Goal: Task Accomplishment & Management: Use online tool/utility

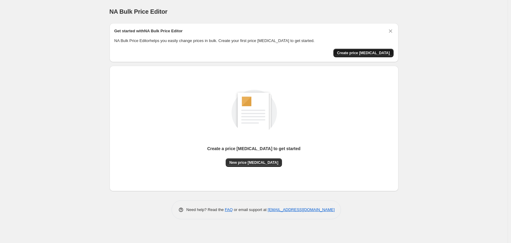
click at [360, 53] on span "Create price [MEDICAL_DATA]" at bounding box center [363, 52] width 53 height 5
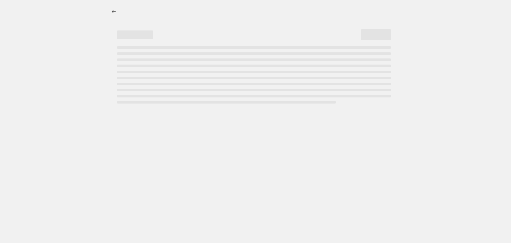
select select "percentage"
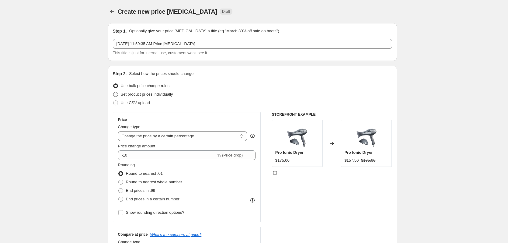
click at [116, 95] on span at bounding box center [115, 94] width 5 height 5
click at [113, 92] on input "Set product prices individually" at bounding box center [113, 92] width 0 height 0
radio input "true"
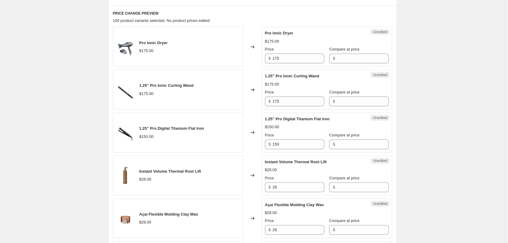
scroll to position [122, 0]
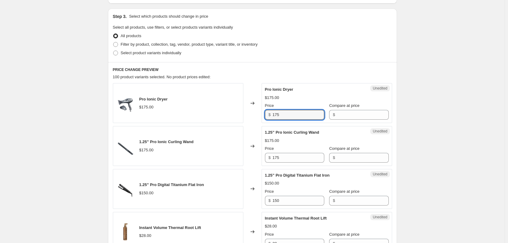
drag, startPoint x: 290, startPoint y: 114, endPoint x: 264, endPoint y: 114, distance: 26.2
click at [264, 114] on div "Unedited Pro Ionic Dryer $175.00 Price $ 175 Compare at price $" at bounding box center [326, 103] width 130 height 40
click at [218, 105] on div "Pro Ionic Dryer $175.00" at bounding box center [178, 103] width 130 height 40
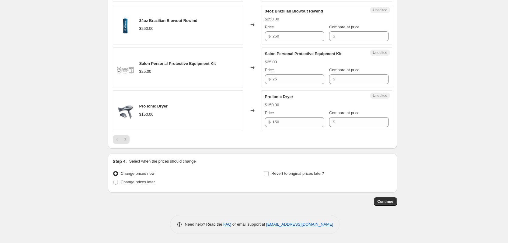
scroll to position [946, 0]
click at [116, 183] on span at bounding box center [115, 181] width 5 height 5
click at [113, 180] on input "Change prices later" at bounding box center [113, 179] width 0 height 0
radio input "true"
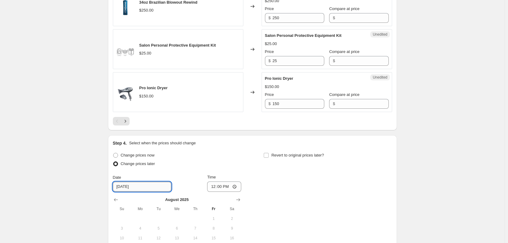
click at [138, 191] on input "8/23/2025" at bounding box center [142, 187] width 58 height 10
drag, startPoint x: 138, startPoint y: 204, endPoint x: 102, endPoint y: 204, distance: 36.5
type input "1/1/2026"
click at [235, 192] on input "12:00" at bounding box center [224, 186] width 34 height 10
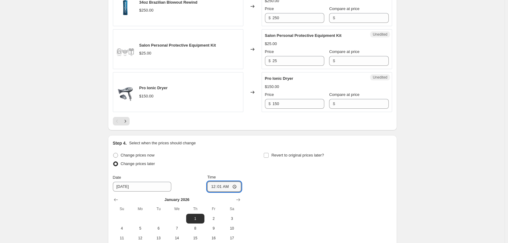
type input "00:01"
click at [290, 218] on div "Change prices now Change prices later Date 1/1/2026 Time 00:01 January 2026 Su …" at bounding box center [252, 206] width 279 height 111
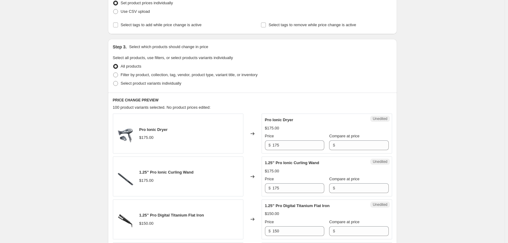
scroll to position [107, 0]
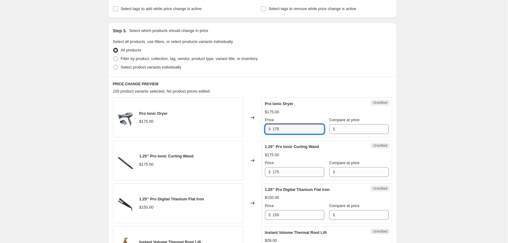
drag, startPoint x: 288, startPoint y: 129, endPoint x: 256, endPoint y: 128, distance: 31.6
click at [256, 128] on div "Pro Ionic Dryer $175.00 Changed to Unedited Pro Ionic Dryer $175.00 Price $ 175…" at bounding box center [252, 117] width 279 height 40
type input "195"
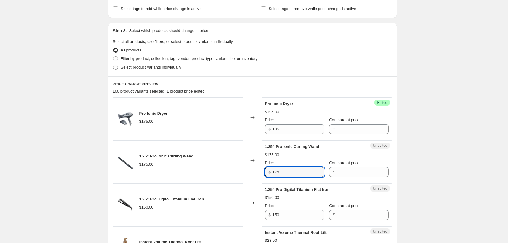
drag, startPoint x: 283, startPoint y: 171, endPoint x: 272, endPoint y: 170, distance: 11.3
click at [272, 170] on div "$ 175" at bounding box center [294, 172] width 59 height 10
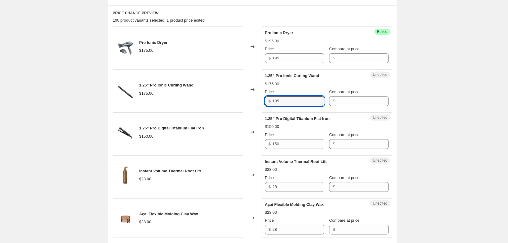
scroll to position [199, 0]
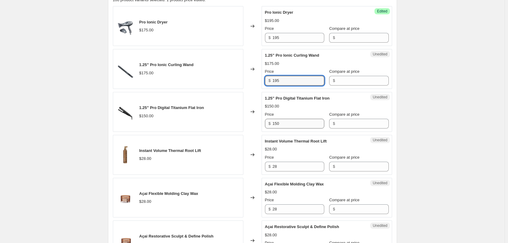
type input "195"
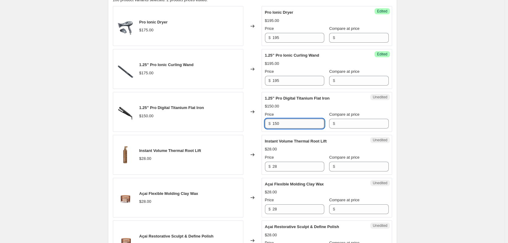
click at [281, 121] on input "150" at bounding box center [298, 124] width 52 height 10
type input "165"
click at [289, 164] on input "28" at bounding box center [298, 166] width 52 height 10
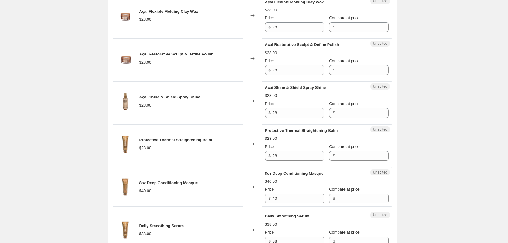
scroll to position [381, 0]
click at [285, 155] on input "28" at bounding box center [298, 155] width 52 height 10
drag, startPoint x: 282, startPoint y: 155, endPoint x: 268, endPoint y: 155, distance: 14.9
click at [268, 155] on div "$ 28" at bounding box center [294, 155] width 59 height 10
type input "32"
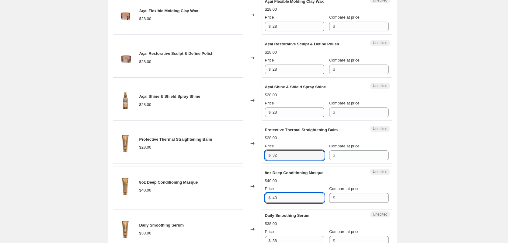
click at [278, 197] on input "40" at bounding box center [298, 198] width 52 height 10
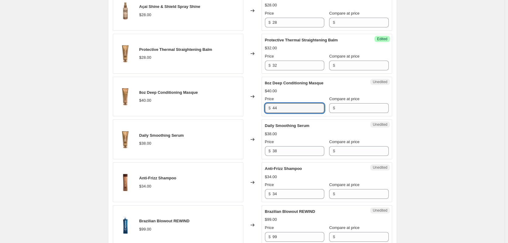
scroll to position [472, 0]
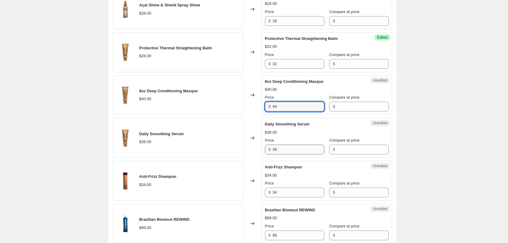
type input "44"
click at [285, 149] on input "38" at bounding box center [298, 149] width 52 height 10
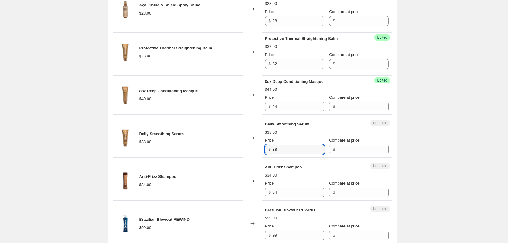
drag, startPoint x: 285, startPoint y: 149, endPoint x: 261, endPoint y: 150, distance: 23.1
click at [261, 150] on div "Daily Smoothing Serum $38.00 Changed to Unedited Daily Smoothing Serum $38.00 P…" at bounding box center [252, 138] width 279 height 40
type input "43"
click at [278, 191] on input "34" at bounding box center [298, 192] width 52 height 10
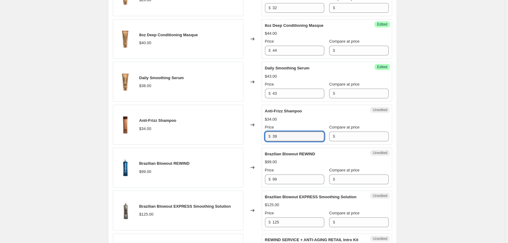
scroll to position [533, 0]
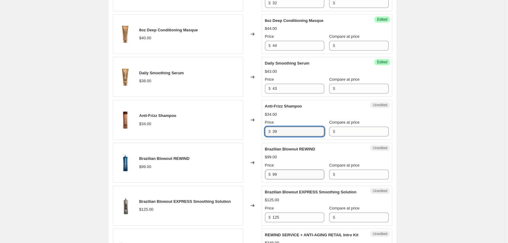
type input "39"
click at [281, 175] on input "99" at bounding box center [298, 174] width 52 height 10
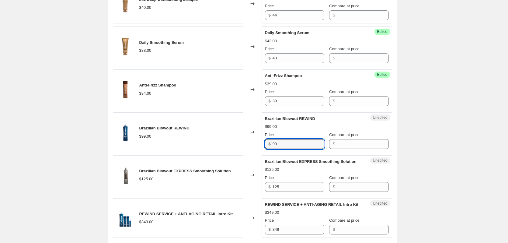
scroll to position [594, 0]
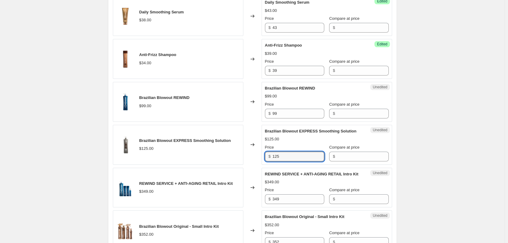
drag, startPoint x: 284, startPoint y: 160, endPoint x: 268, endPoint y: 161, distance: 15.8
click at [268, 161] on div "$ 125" at bounding box center [294, 156] width 59 height 10
type input "139"
click at [290, 204] on input "349" at bounding box center [298, 199] width 52 height 10
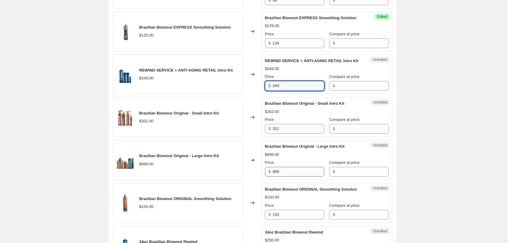
scroll to position [715, 0]
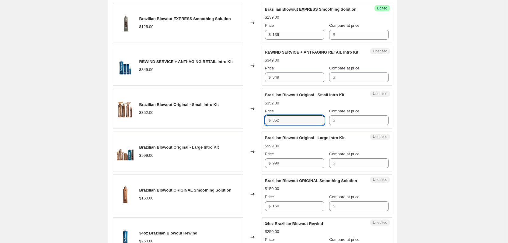
drag, startPoint x: 287, startPoint y: 131, endPoint x: 269, endPoint y: 131, distance: 17.9
click at [269, 125] on div "$ 352" at bounding box center [294, 120] width 59 height 10
click at [283, 125] on input "352" at bounding box center [298, 120] width 52 height 10
drag, startPoint x: 283, startPoint y: 132, endPoint x: 269, endPoint y: 130, distance: 14.1
click at [269, 125] on div "$ 352" at bounding box center [294, 120] width 59 height 10
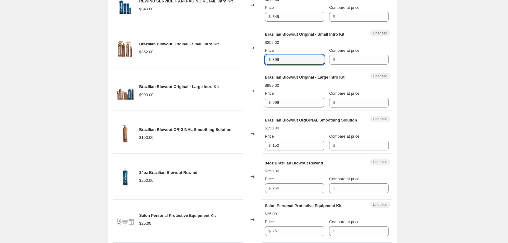
scroll to position [776, 0]
type input "399"
click at [288, 107] on input "999" at bounding box center [298, 102] width 52 height 10
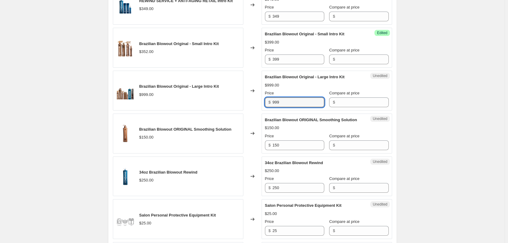
drag, startPoint x: 288, startPoint y: 115, endPoint x: 244, endPoint y: 112, distance: 43.9
click at [244, 110] on div "Brazilian Blowout Original - Large Intro Kit $999.00 Changed to Unedited Brazil…" at bounding box center [252, 91] width 279 height 40
type input "1119"
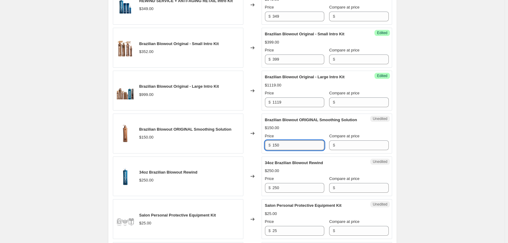
click at [280, 150] on input "150" at bounding box center [298, 145] width 52 height 10
drag, startPoint x: 282, startPoint y: 163, endPoint x: 268, endPoint y: 163, distance: 13.4
click at [268, 150] on div "$ 150" at bounding box center [294, 145] width 59 height 10
type input "169"
click at [300, 192] on div "Price $ 250" at bounding box center [294, 183] width 59 height 17
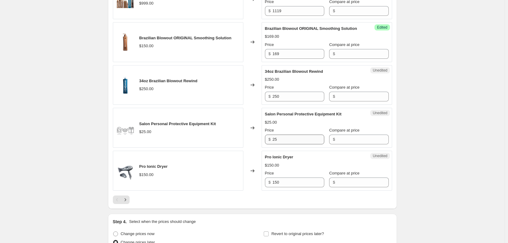
scroll to position [898, 0]
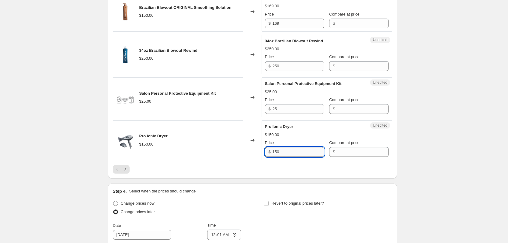
click at [282, 157] on input "150" at bounding box center [298, 152] width 52 height 10
drag, startPoint x: 283, startPoint y: 170, endPoint x: 270, endPoint y: 169, distance: 13.4
click at [270, 157] on div "$ 150" at bounding box center [294, 152] width 59 height 10
type input "170"
click at [128, 172] on icon "Next" at bounding box center [125, 169] width 6 height 6
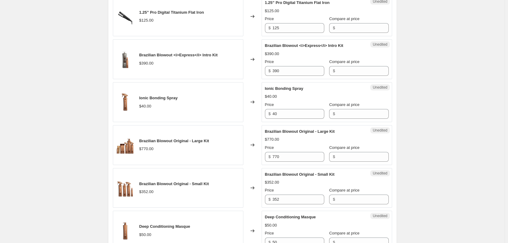
scroll to position [213, 0]
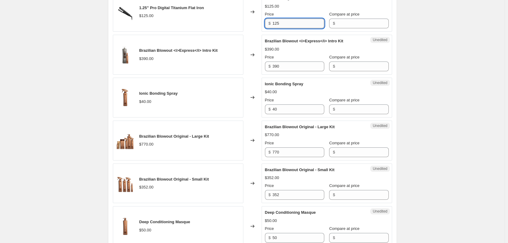
drag, startPoint x: 283, startPoint y: 23, endPoint x: 276, endPoint y: 22, distance: 7.7
click at [276, 22] on input "125" at bounding box center [298, 24] width 52 height 10
type input "140"
click at [279, 66] on input "390" at bounding box center [298, 66] width 52 height 10
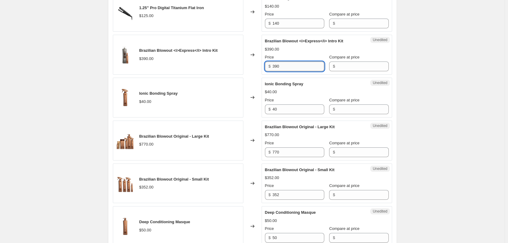
click at [286, 68] on input "390" at bounding box center [298, 66] width 52 height 10
drag, startPoint x: 286, startPoint y: 67, endPoint x: 273, endPoint y: 67, distance: 13.1
click at [273, 67] on div "$ 390" at bounding box center [294, 66] width 59 height 10
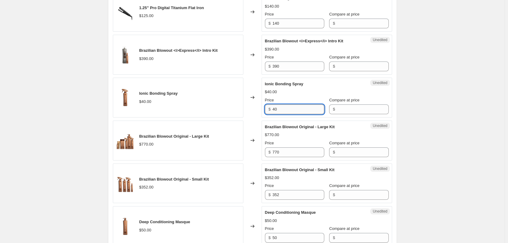
click at [281, 108] on input "40" at bounding box center [298, 109] width 52 height 10
drag, startPoint x: 280, startPoint y: 109, endPoint x: 276, endPoint y: 109, distance: 4.3
click at [276, 109] on input "40" at bounding box center [298, 109] width 52 height 10
type input "45"
click at [283, 154] on input "770" at bounding box center [298, 152] width 52 height 10
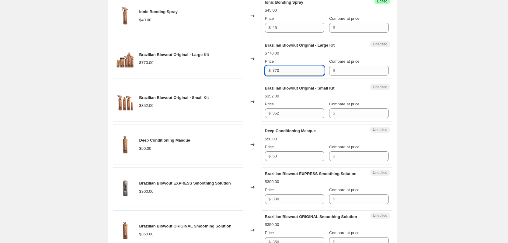
scroll to position [304, 0]
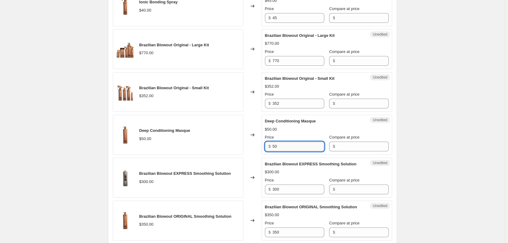
click at [279, 145] on input "50" at bounding box center [298, 146] width 52 height 10
type input "55"
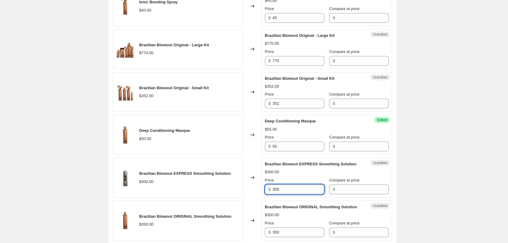
click at [282, 194] on input "300" at bounding box center [298, 189] width 52 height 10
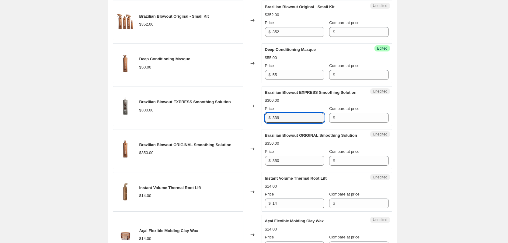
scroll to position [395, 0]
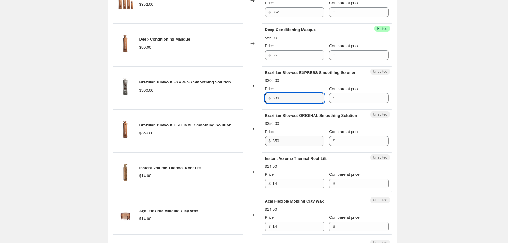
type input "339"
click at [282, 146] on input "350" at bounding box center [298, 141] width 52 height 10
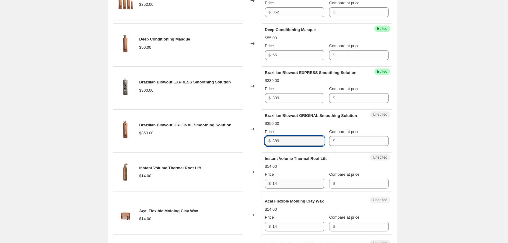
type input "389"
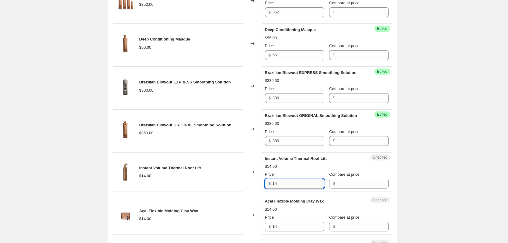
click at [285, 188] on input "14" at bounding box center [298, 183] width 52 height 10
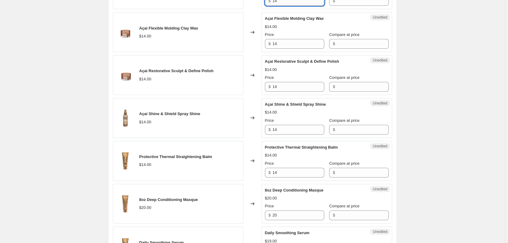
scroll to position [608, 0]
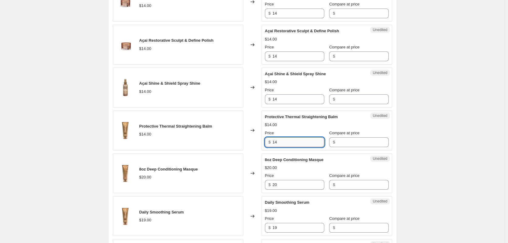
click at [283, 147] on input "14" at bounding box center [298, 142] width 52 height 10
type input "16"
click at [279, 189] on input "20" at bounding box center [298, 185] width 52 height 10
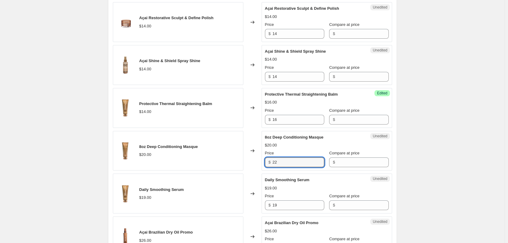
scroll to position [699, 0]
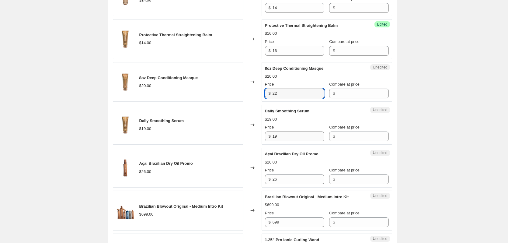
type input "22"
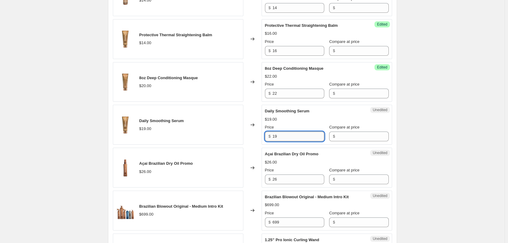
drag, startPoint x: 278, startPoint y: 148, endPoint x: 274, endPoint y: 148, distance: 3.7
click at [274, 141] on input "19" at bounding box center [298, 136] width 52 height 10
type input "21.5"
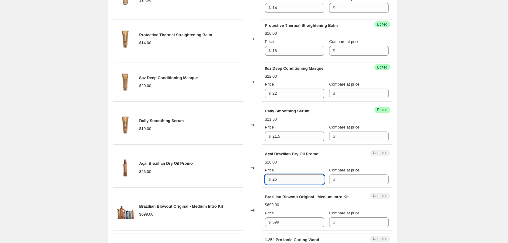
click at [281, 184] on input "26" at bounding box center [298, 179] width 52 height 10
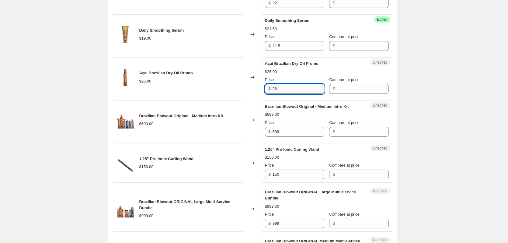
scroll to position [790, 0]
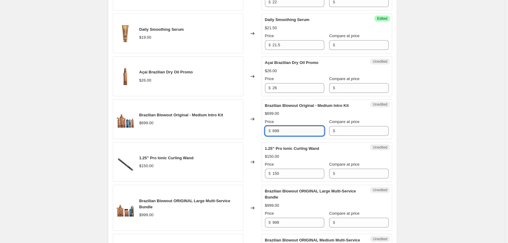
click at [282, 136] on input "699" at bounding box center [298, 131] width 52 height 10
drag, startPoint x: 282, startPoint y: 142, endPoint x: 273, endPoint y: 143, distance: 8.8
click at [273, 136] on div "$ 699" at bounding box center [294, 131] width 59 height 10
type input "789"
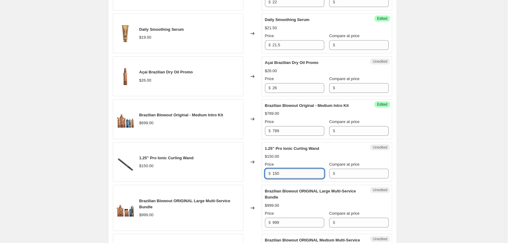
click at [285, 178] on input "150" at bounding box center [298, 173] width 52 height 10
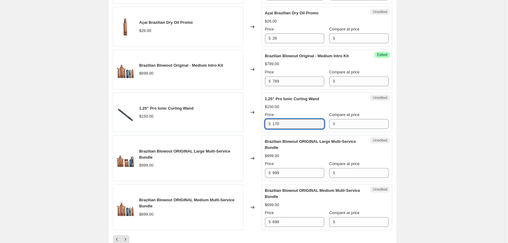
scroll to position [851, 0]
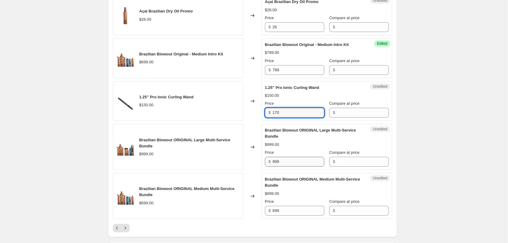
type input "170"
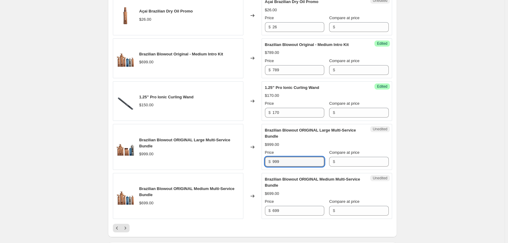
drag, startPoint x: 282, startPoint y: 175, endPoint x: 271, endPoint y: 172, distance: 11.8
click at [271, 166] on div "$ 999" at bounding box center [294, 162] width 59 height 10
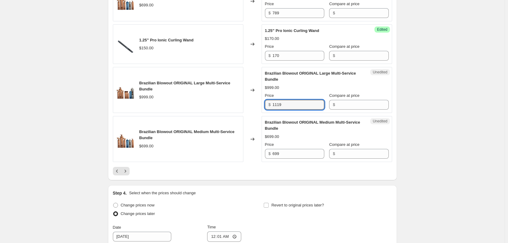
scroll to position [912, 0]
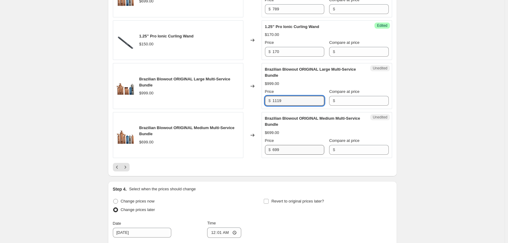
type input "1119"
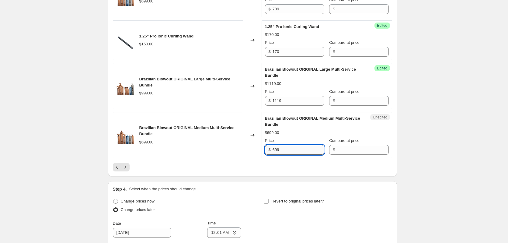
drag, startPoint x: 283, startPoint y: 162, endPoint x: 274, endPoint y: 162, distance: 9.4
click at [274, 154] on input "699" at bounding box center [298, 150] width 52 height 10
type input "789"
click at [128, 170] on icon "Next" at bounding box center [125, 167] width 6 height 6
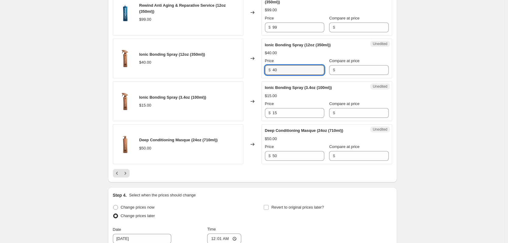
drag, startPoint x: 278, startPoint y: 87, endPoint x: 269, endPoint y: 87, distance: 8.5
click at [269, 75] on div "$ 40" at bounding box center [294, 70] width 59 height 10
type input "45"
click at [278, 118] on input "15" at bounding box center [298, 113] width 52 height 10
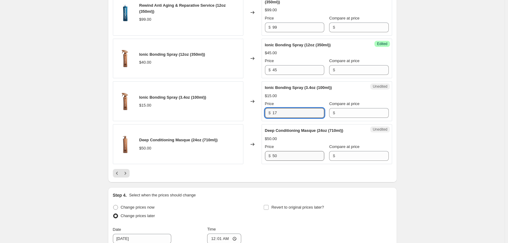
type input "17"
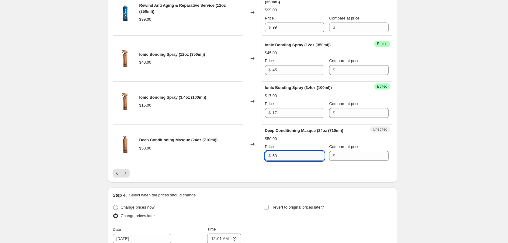
click at [285, 161] on input "50" at bounding box center [298, 156] width 52 height 10
type input "55"
click at [128, 176] on icon "Next" at bounding box center [125, 173] width 6 height 6
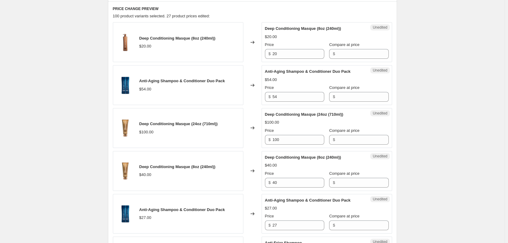
scroll to position [122, 0]
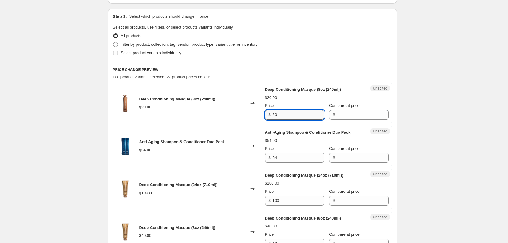
click at [278, 114] on input "20" at bounding box center [298, 115] width 52 height 10
drag, startPoint x: 278, startPoint y: 114, endPoint x: 272, endPoint y: 114, distance: 6.1
click at [272, 114] on div "$ 20" at bounding box center [294, 115] width 59 height 10
type input "22"
click at [288, 200] on input "100" at bounding box center [298, 200] width 52 height 10
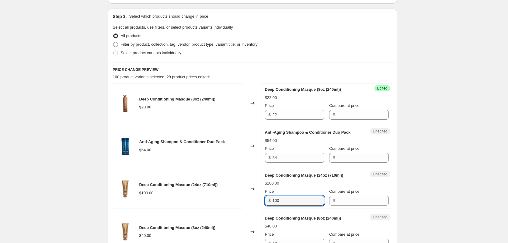
drag, startPoint x: 283, startPoint y: 201, endPoint x: 263, endPoint y: 200, distance: 19.8
click at [263, 200] on div "Unedited Deep Conditioning Masque (24oz (710ml)) $100.00 Price $ 100 Compare at…" at bounding box center [326, 189] width 130 height 40
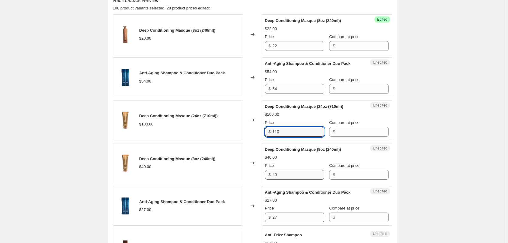
scroll to position [213, 0]
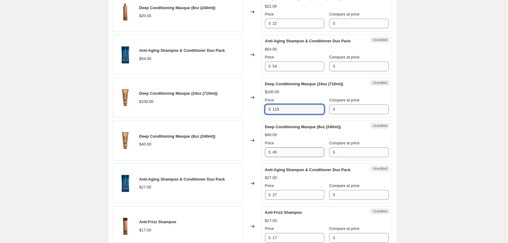
type input "110"
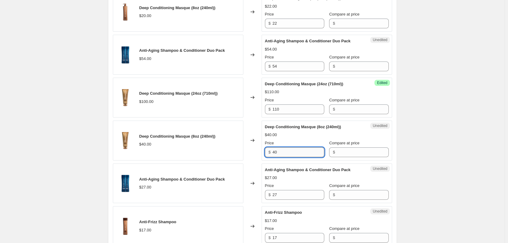
click at [280, 153] on input "40" at bounding box center [298, 152] width 52 height 10
drag, startPoint x: 280, startPoint y: 153, endPoint x: 270, endPoint y: 152, distance: 9.8
click at [271, 153] on div "$ 40" at bounding box center [294, 152] width 59 height 10
type input "44"
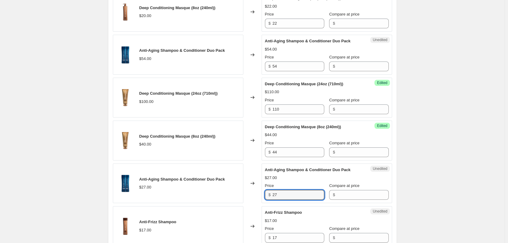
drag, startPoint x: 282, startPoint y: 193, endPoint x: 270, endPoint y: 194, distance: 11.9
click at [270, 194] on div "$ 27" at bounding box center [294, 195] width 59 height 10
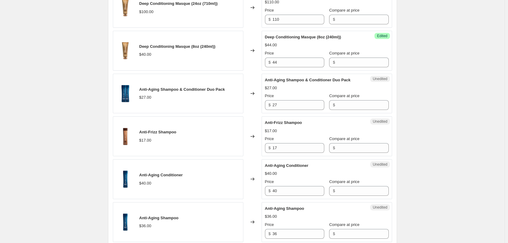
scroll to position [304, 0]
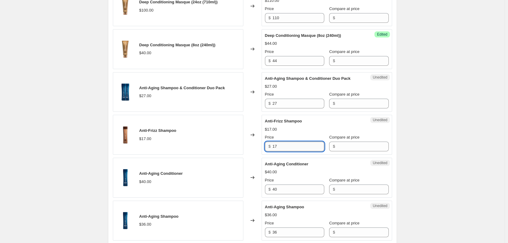
click at [281, 146] on input "17" at bounding box center [298, 146] width 52 height 10
drag, startPoint x: 281, startPoint y: 146, endPoint x: 269, endPoint y: 146, distance: 11.6
click at [270, 146] on div "$ 17" at bounding box center [294, 146] width 59 height 10
type input "19.50"
click at [279, 189] on input "40" at bounding box center [298, 189] width 52 height 10
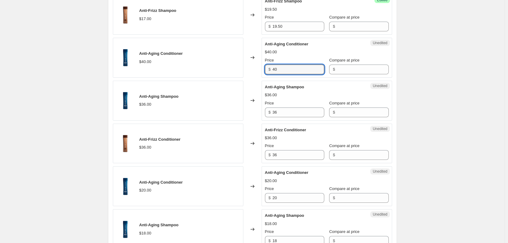
scroll to position [426, 0]
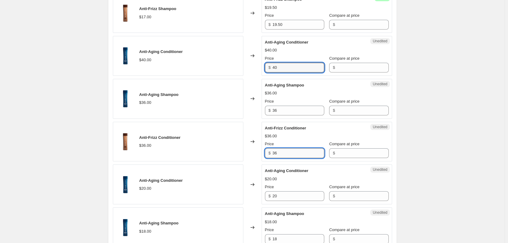
click at [283, 153] on input "36" at bounding box center [298, 153] width 52 height 10
drag, startPoint x: 278, startPoint y: 154, endPoint x: 268, endPoint y: 154, distance: 9.4
click at [268, 154] on div "$ 36" at bounding box center [294, 153] width 59 height 10
type input "41"
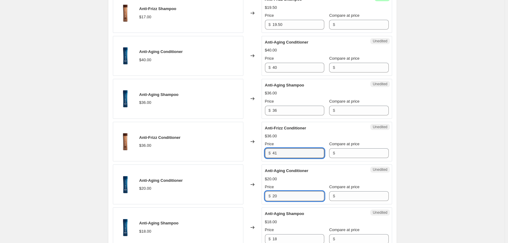
click at [284, 194] on input "20" at bounding box center [298, 196] width 52 height 10
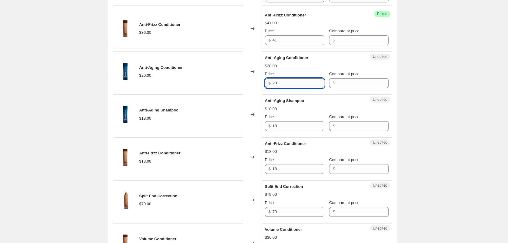
scroll to position [547, 0]
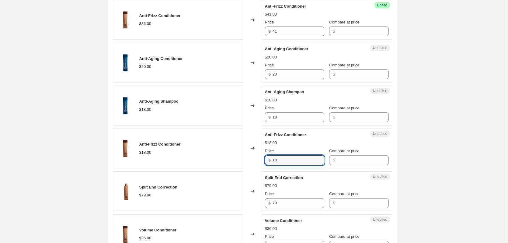
drag, startPoint x: 278, startPoint y: 160, endPoint x: 271, endPoint y: 160, distance: 7.0
click at [271, 160] on div "$ 18" at bounding box center [294, 160] width 59 height 10
type input "20.50"
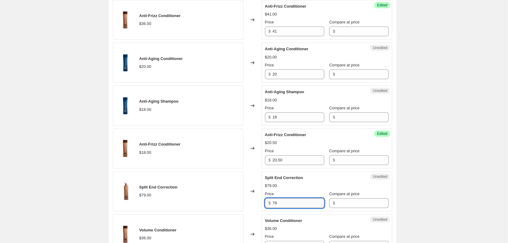
click at [282, 204] on input "79" at bounding box center [298, 203] width 52 height 10
type input "7"
click at [276, 183] on div "$79.00" at bounding box center [271, 185] width 12 height 6
drag, startPoint x: 282, startPoint y: 202, endPoint x: 250, endPoint y: 202, distance: 32.5
click at [259, 204] on div "Split End Correction $79.00 Changed to Success Edited Split End Correction $889…" at bounding box center [252, 191] width 279 height 40
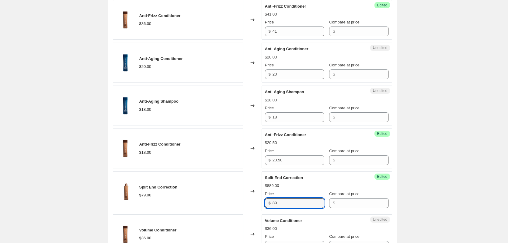
type input "89"
click at [273, 222] on span "Volume Conditioner" at bounding box center [283, 220] width 37 height 5
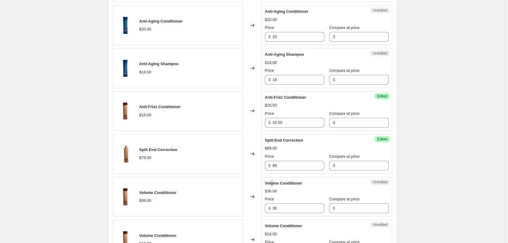
scroll to position [608, 0]
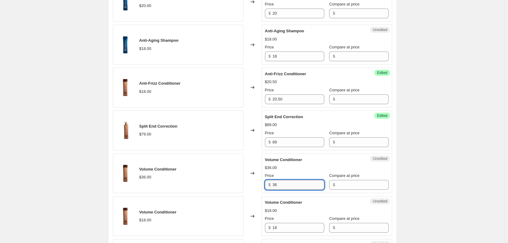
click at [283, 184] on input "36" at bounding box center [298, 185] width 52 height 10
drag, startPoint x: 283, startPoint y: 184, endPoint x: 274, endPoint y: 184, distance: 8.8
click at [274, 184] on input "36" at bounding box center [298, 185] width 52 height 10
type input "41"
click at [285, 227] on input "18" at bounding box center [298, 228] width 52 height 10
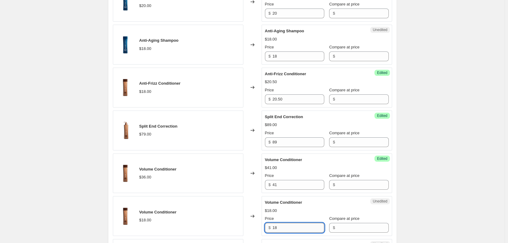
type input "1"
click at [287, 223] on input "20.50" at bounding box center [298, 228] width 52 height 10
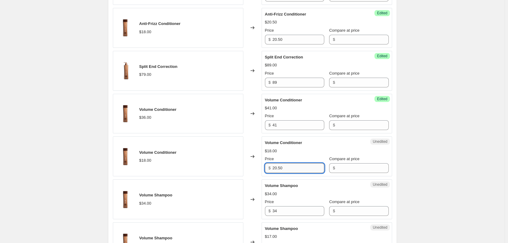
scroll to position [669, 0]
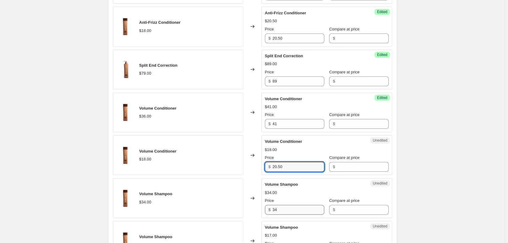
type input "20.50"
click at [287, 209] on input "34" at bounding box center [298, 210] width 52 height 10
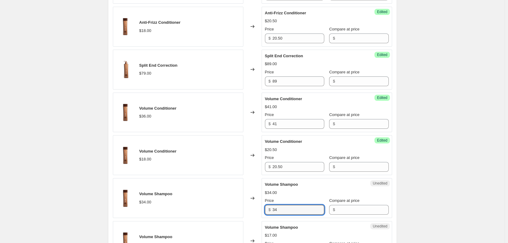
drag, startPoint x: 287, startPoint y: 209, endPoint x: 271, endPoint y: 209, distance: 15.5
click at [271, 209] on div "$ 34" at bounding box center [294, 210] width 59 height 10
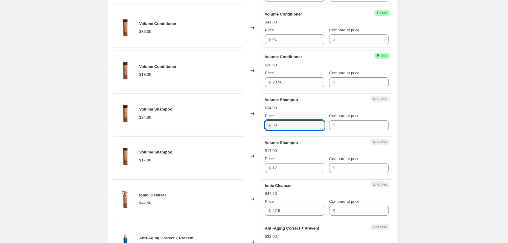
scroll to position [760, 0]
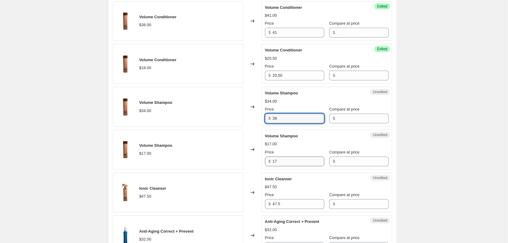
type input "39"
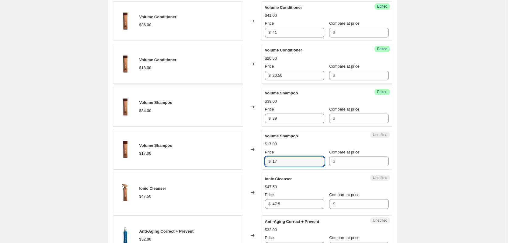
drag, startPoint x: 283, startPoint y: 161, endPoint x: 266, endPoint y: 161, distance: 16.7
click at [266, 161] on div "$ 17" at bounding box center [294, 161] width 59 height 10
type input "19.50"
click at [288, 205] on input "47.5" at bounding box center [298, 204] width 52 height 10
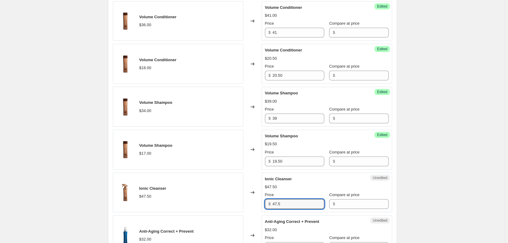
drag, startPoint x: 283, startPoint y: 206, endPoint x: 262, endPoint y: 205, distance: 21.0
click at [262, 205] on div "Ionic Cleanser $47.50 Changed to Unedited Ionic Cleanser $47.50 Price $ 47.5 Co…" at bounding box center [252, 192] width 279 height 40
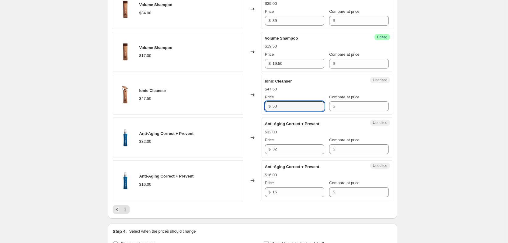
scroll to position [882, 0]
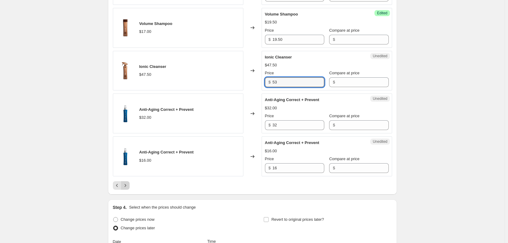
type input "53"
click at [128, 186] on icon "Next" at bounding box center [125, 185] width 6 height 6
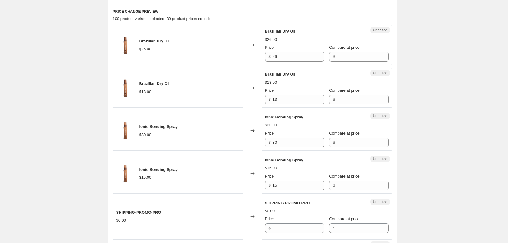
scroll to position [182, 0]
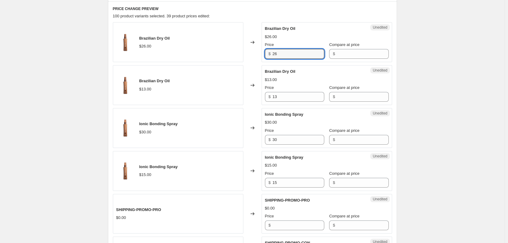
drag, startPoint x: 280, startPoint y: 51, endPoint x: 268, endPoint y: 51, distance: 11.9
click at [269, 52] on div "$ 26" at bounding box center [294, 54] width 59 height 10
type input "29"
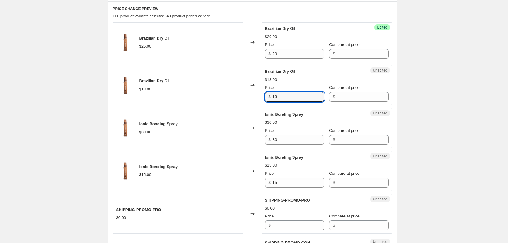
drag, startPoint x: 279, startPoint y: 99, endPoint x: 268, endPoint y: 99, distance: 10.4
click at [268, 99] on div "$ 13" at bounding box center [294, 97] width 59 height 10
type input "14.50"
click at [280, 139] on input "30" at bounding box center [298, 140] width 52 height 10
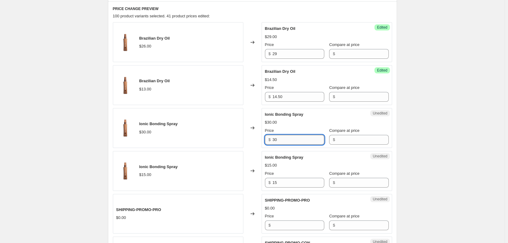
type input "3"
type input "34"
click at [280, 182] on input "15" at bounding box center [298, 183] width 52 height 10
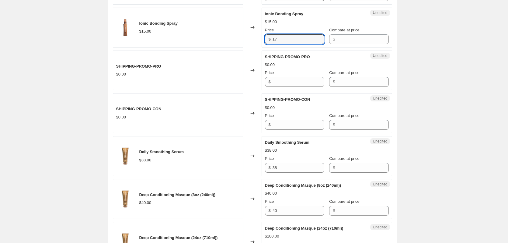
scroll to position [365, 0]
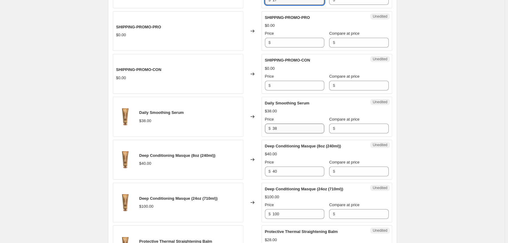
type input "17"
click at [280, 127] on input "38" at bounding box center [298, 128] width 52 height 10
drag, startPoint x: 280, startPoint y: 127, endPoint x: 272, endPoint y: 127, distance: 7.6
click at [272, 127] on div "$ 38" at bounding box center [294, 128] width 59 height 10
type input "43"
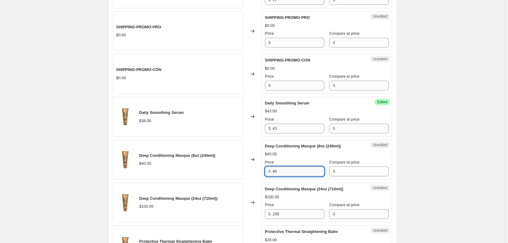
click at [277, 169] on input "40" at bounding box center [298, 171] width 52 height 10
type input "44"
click at [281, 212] on input "100" at bounding box center [298, 214] width 52 height 10
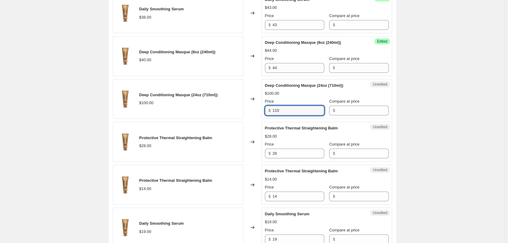
scroll to position [486, 0]
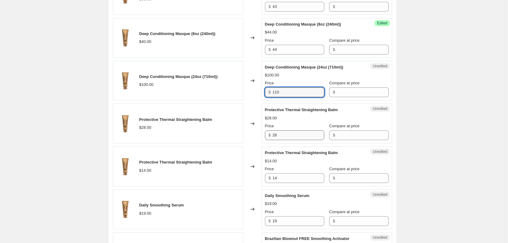
type input "110"
click at [281, 134] on input "28" at bounding box center [298, 135] width 52 height 10
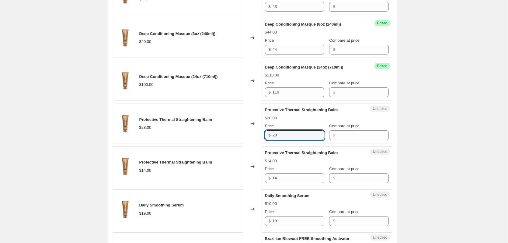
drag, startPoint x: 281, startPoint y: 134, endPoint x: 257, endPoint y: 136, distance: 24.4
click at [257, 136] on div "Protective Thermal Straightening Balm $28.00 Changed to Unedited Protective The…" at bounding box center [252, 123] width 279 height 40
type input "32"
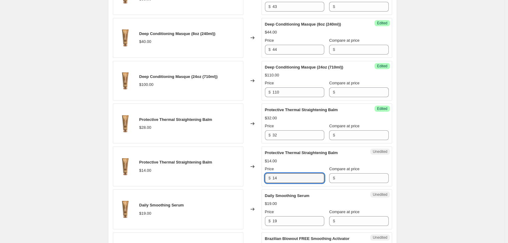
drag, startPoint x: 277, startPoint y: 177, endPoint x: 268, endPoint y: 176, distance: 9.1
click at [268, 176] on div "$ 14" at bounding box center [294, 178] width 59 height 10
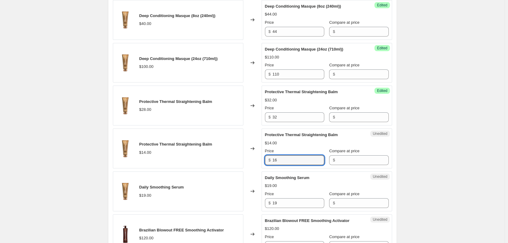
scroll to position [517, 0]
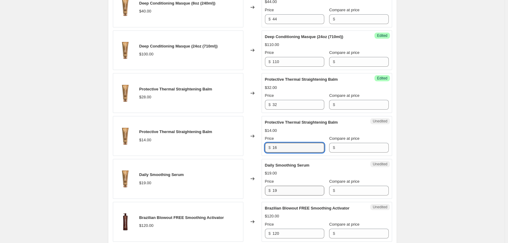
type input "16"
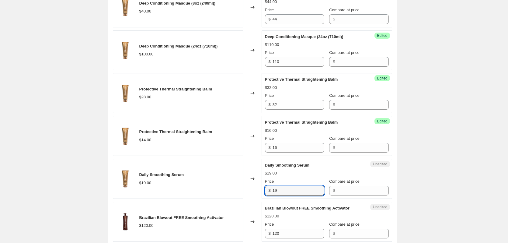
drag, startPoint x: 279, startPoint y: 189, endPoint x: 271, endPoint y: 190, distance: 7.6
click at [271, 190] on div "$ 19" at bounding box center [294, 190] width 59 height 10
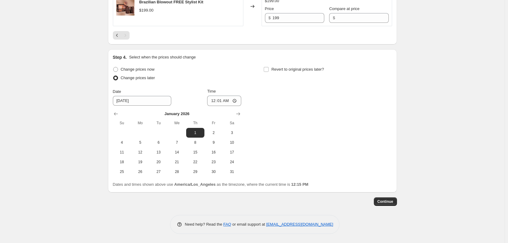
scroll to position [1050, 0]
type input "21.50"
click at [384, 201] on span "Continue" at bounding box center [385, 201] width 16 height 5
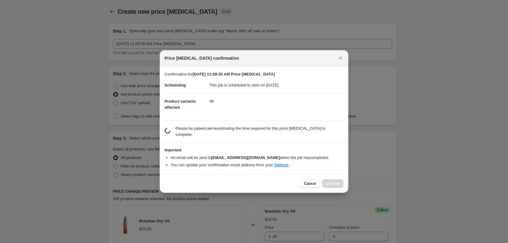
scroll to position [0, 0]
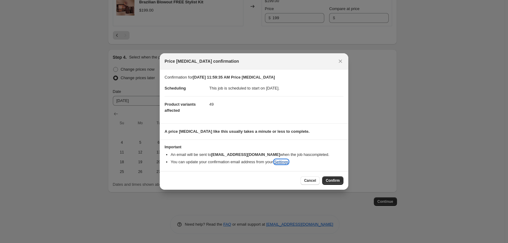
click at [278, 161] on link "Settings" at bounding box center [281, 161] width 14 height 5
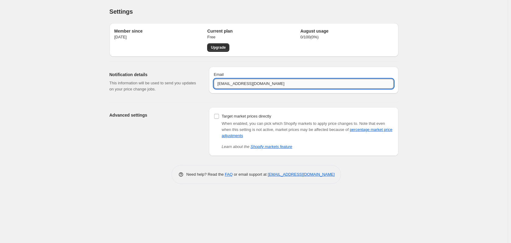
drag, startPoint x: 216, startPoint y: 83, endPoint x: 282, endPoint y: 82, distance: 66.3
click at [282, 82] on input "[EMAIL_ADDRESS][DOMAIN_NAME]" at bounding box center [304, 84] width 180 height 10
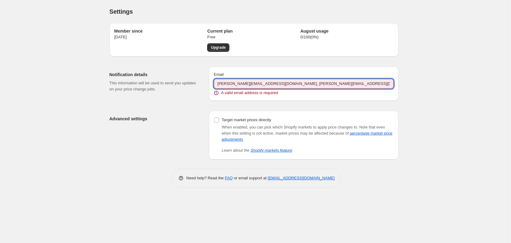
drag, startPoint x: 346, startPoint y: 83, endPoint x: 276, endPoint y: 81, distance: 70.3
click at [276, 81] on input "scott@brazilianprofessionals.com, candice@brazilianprofessionals.com" at bounding box center [304, 84] width 180 height 10
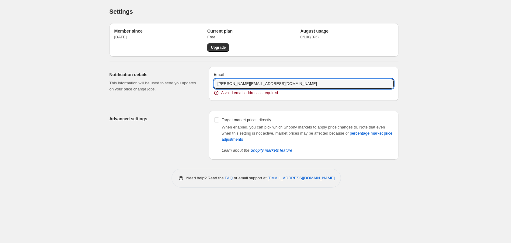
type input "scott@brazilianprofessionals.com"
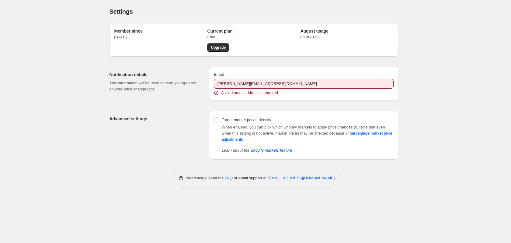
click at [272, 114] on div "Target market prices directly When enabled, you can pick which Shopify markets …" at bounding box center [303, 135] width 189 height 49
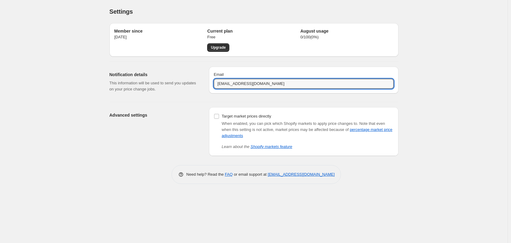
drag, startPoint x: 278, startPoint y: 82, endPoint x: 189, endPoint y: 78, distance: 89.5
click at [189, 78] on div "Notification details This information will be used to send you updates on your …" at bounding box center [252, 79] width 294 height 35
type input "scott@brazilianprofessionals.com"
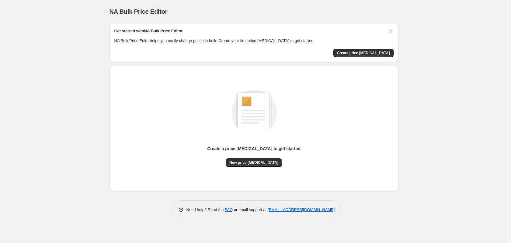
click at [241, 3] on div "NA Bulk Price Editor. This page is ready NA Bulk Price Editor" at bounding box center [253, 11] width 289 height 23
